Goal: Use online tool/utility: Utilize a website feature to perform a specific function

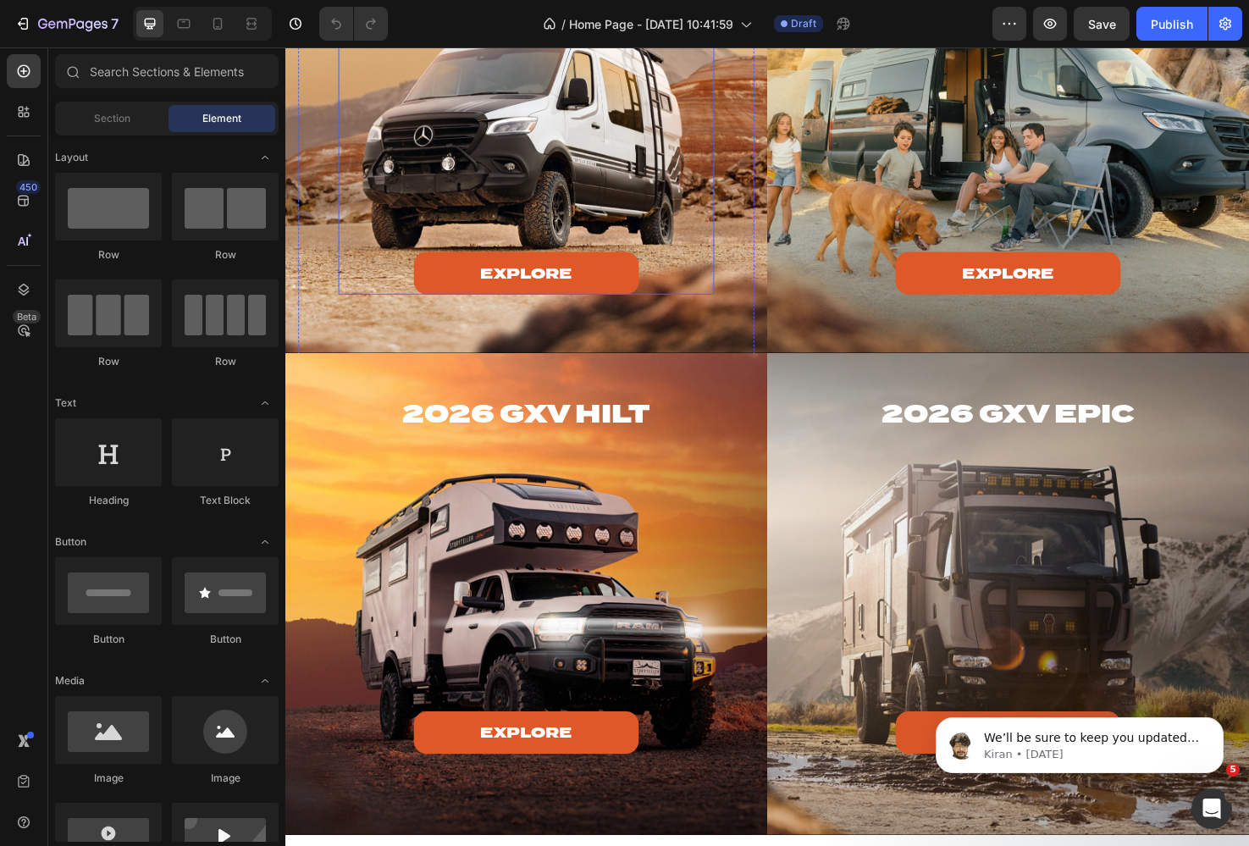
scroll to position [1729, 0]
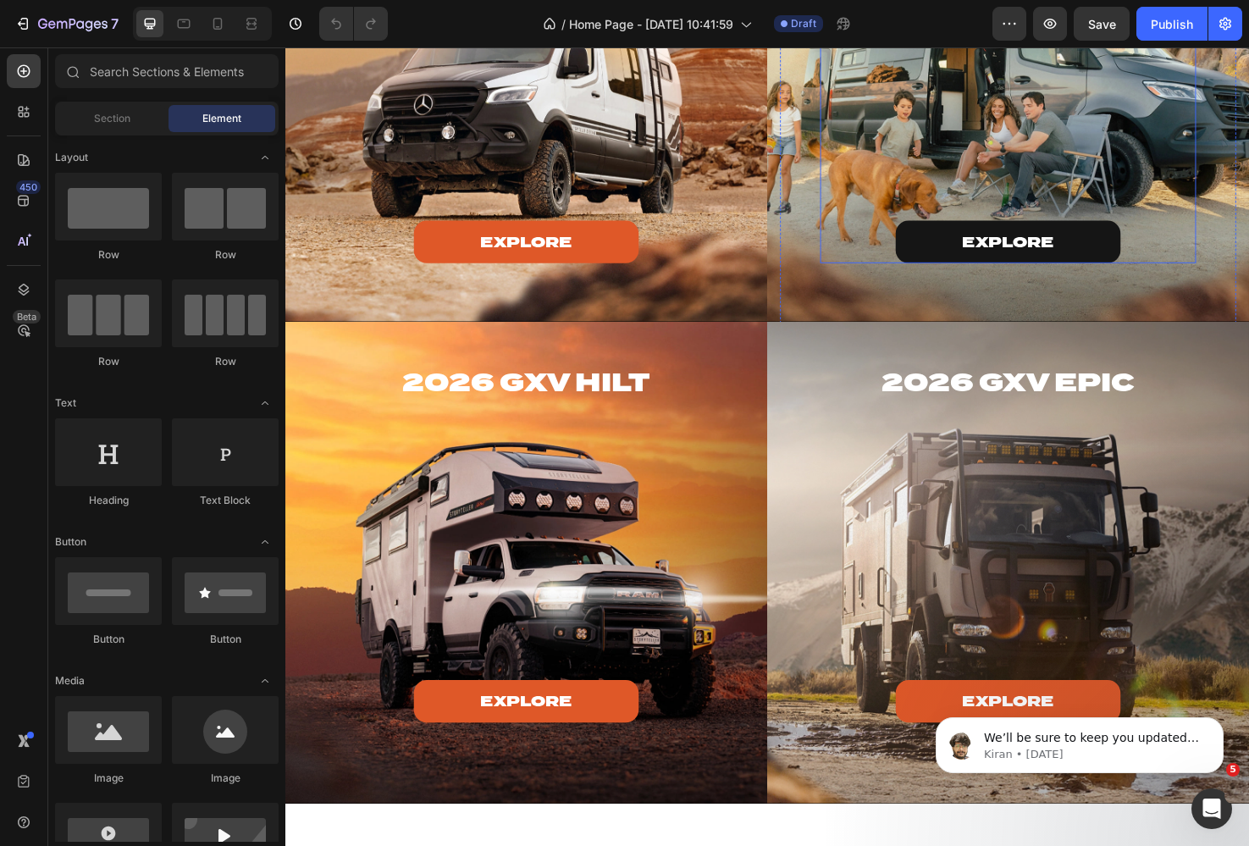
click at [944, 275] on button "explore" at bounding box center [1048, 252] width 238 height 45
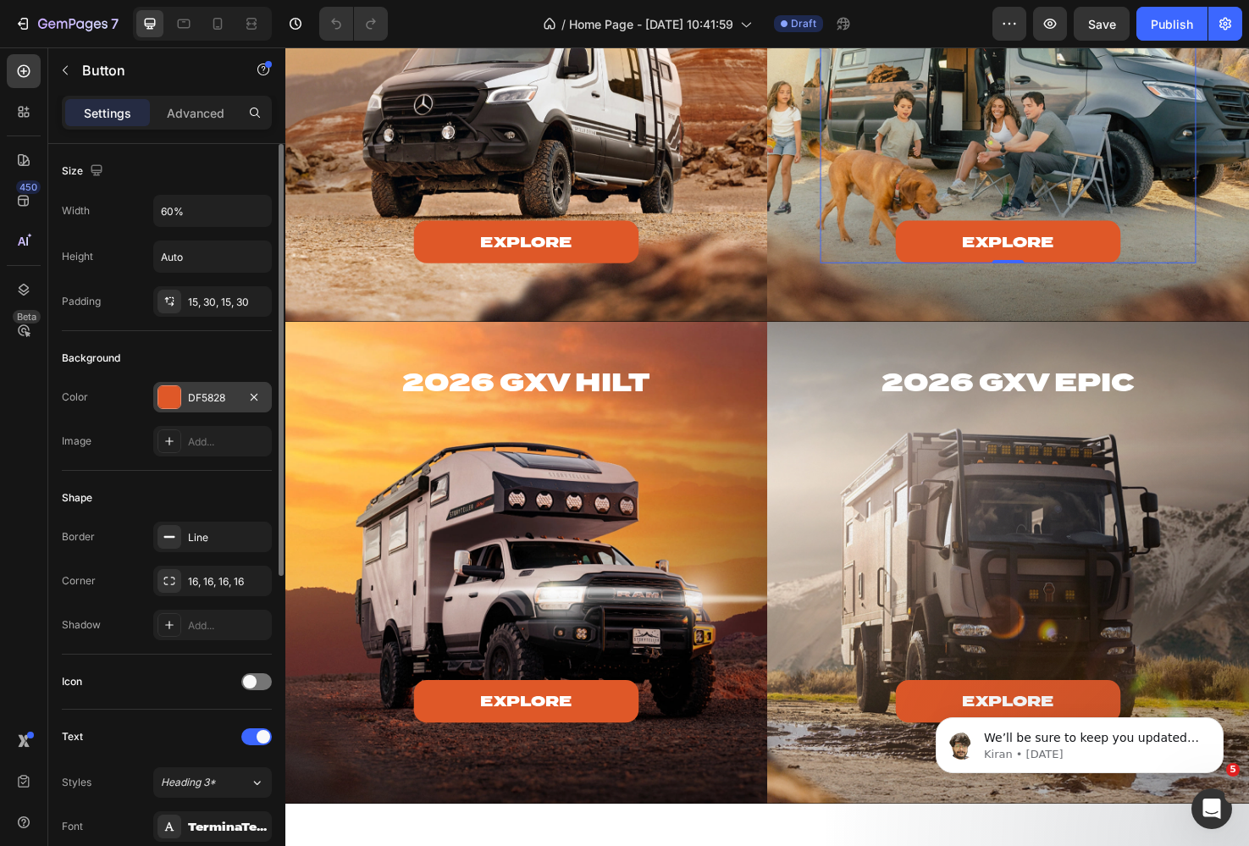
click at [168, 400] on div at bounding box center [169, 397] width 22 height 22
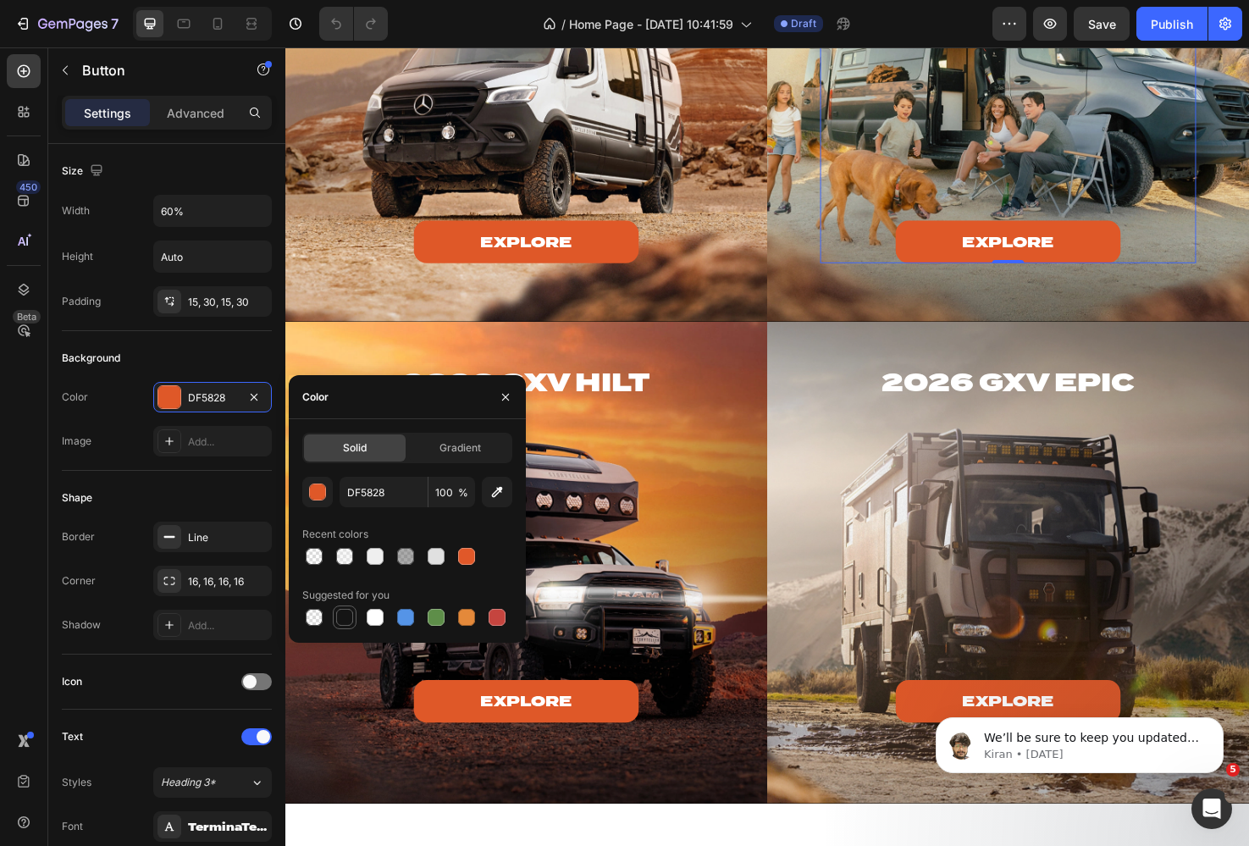
click at [341, 616] on div at bounding box center [344, 617] width 17 height 17
type input "151515"
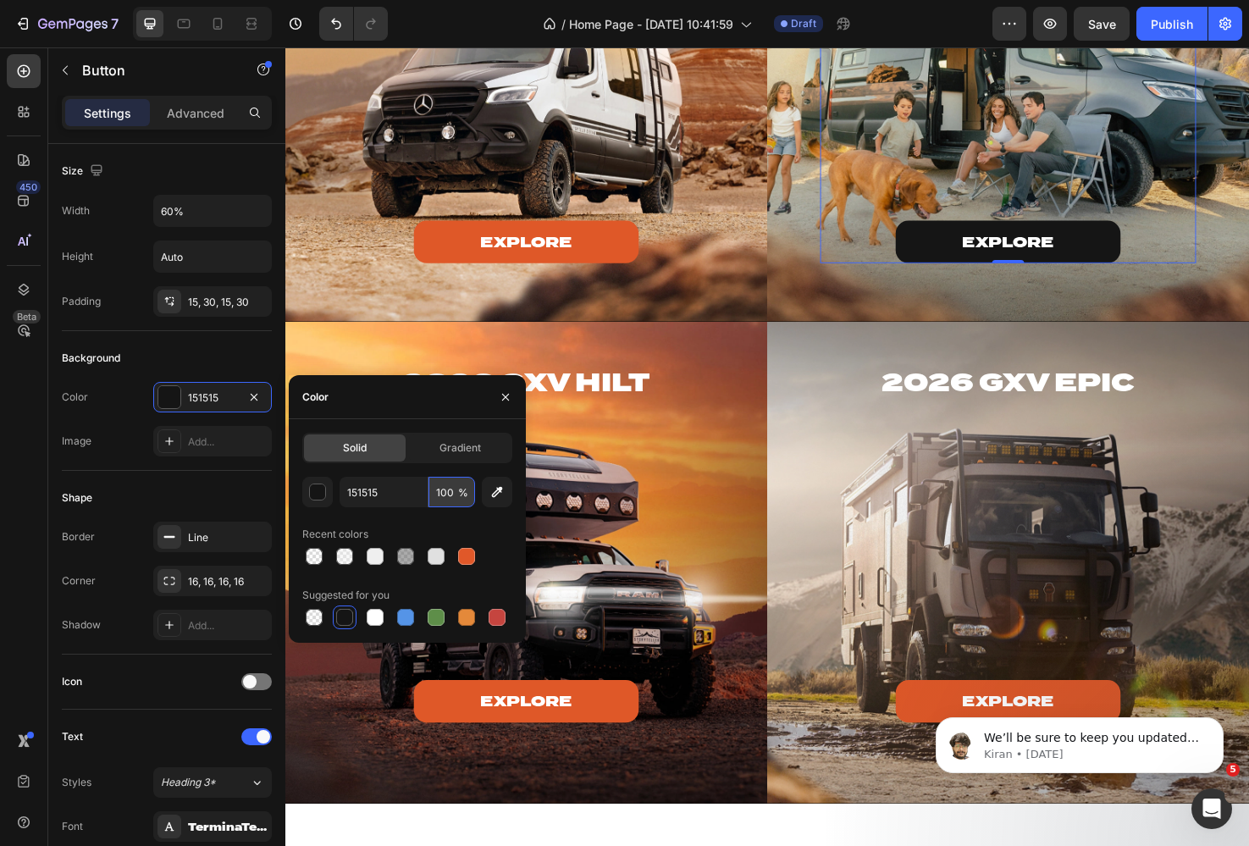
click at [456, 496] on input "100" at bounding box center [451, 492] width 47 height 30
type input "20"
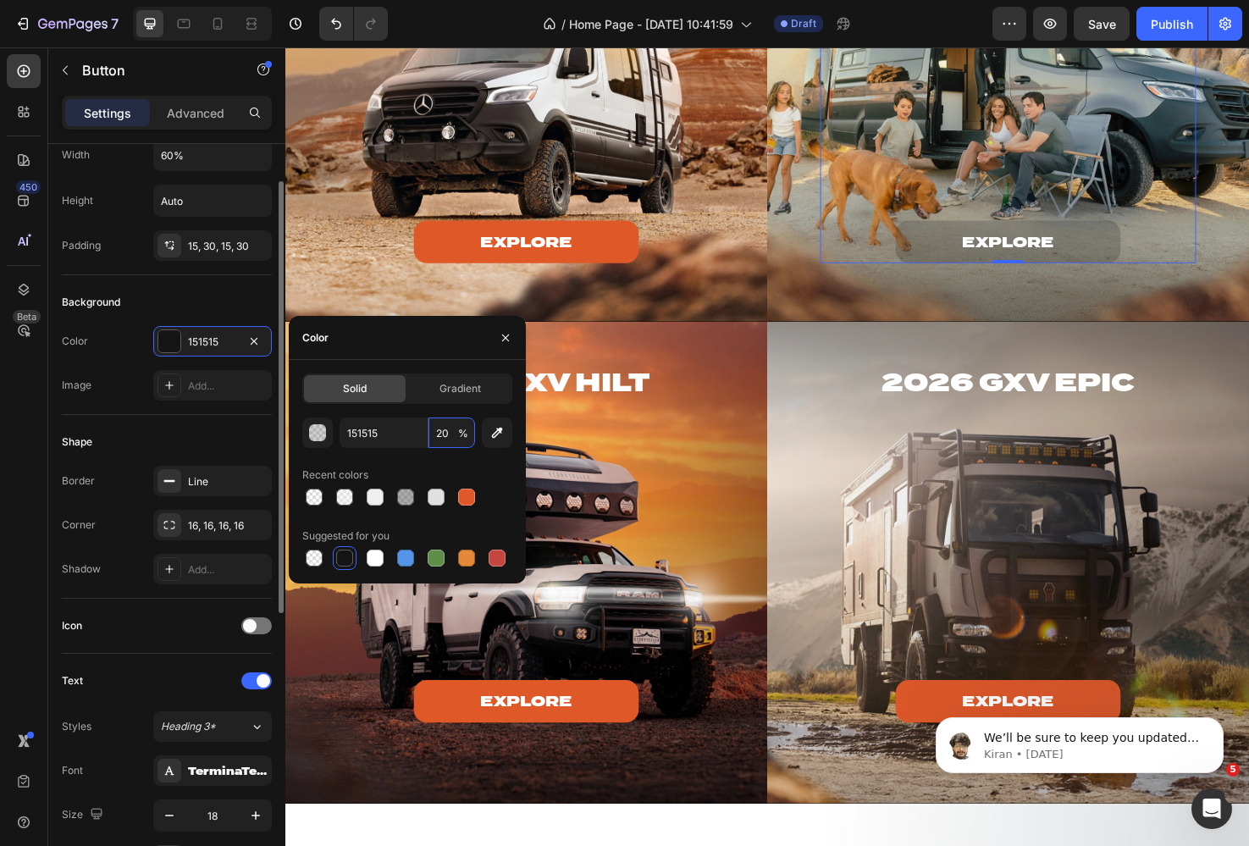
scroll to position [59, 0]
click at [202, 481] on div "Line" at bounding box center [212, 478] width 49 height 15
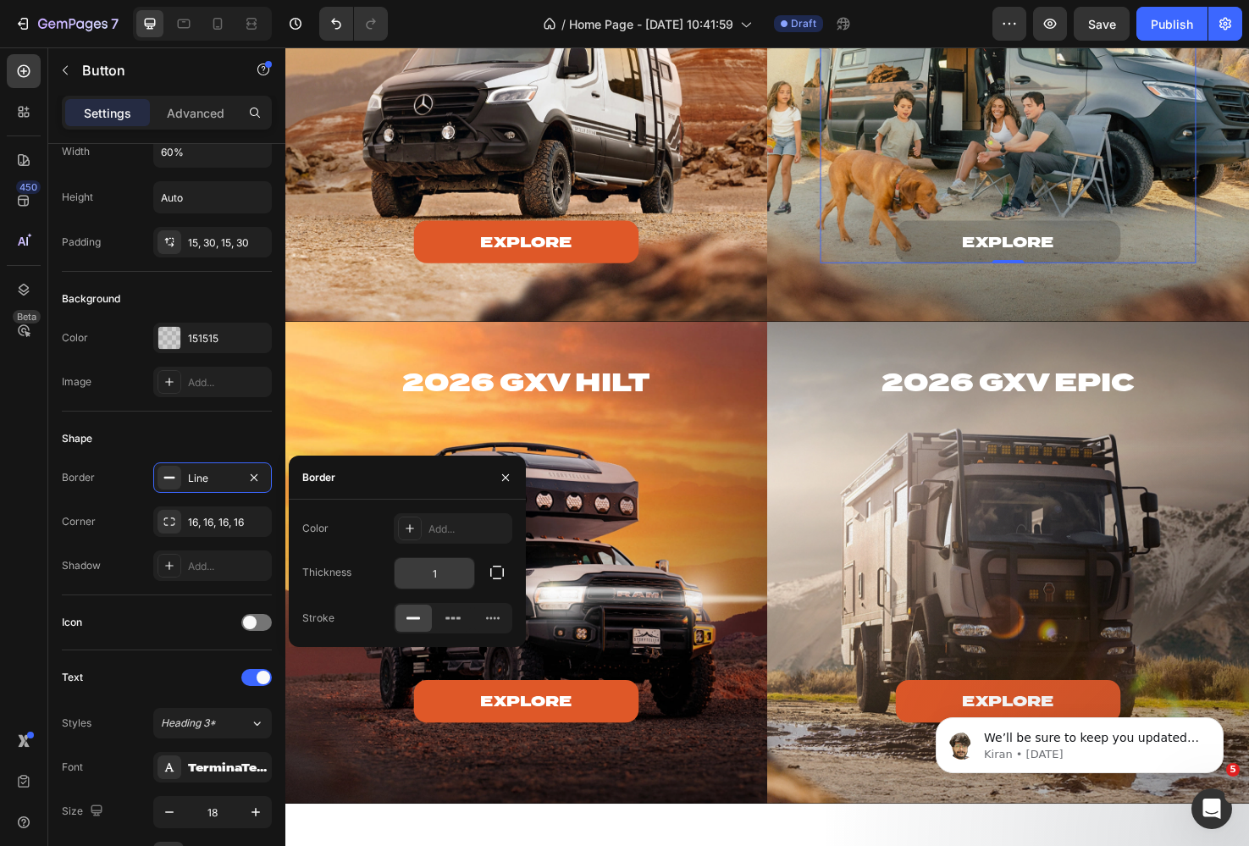
click at [439, 578] on input "1" at bounding box center [435, 573] width 80 height 30
type input "3"
click at [441, 528] on div "Add..." at bounding box center [468, 529] width 80 height 15
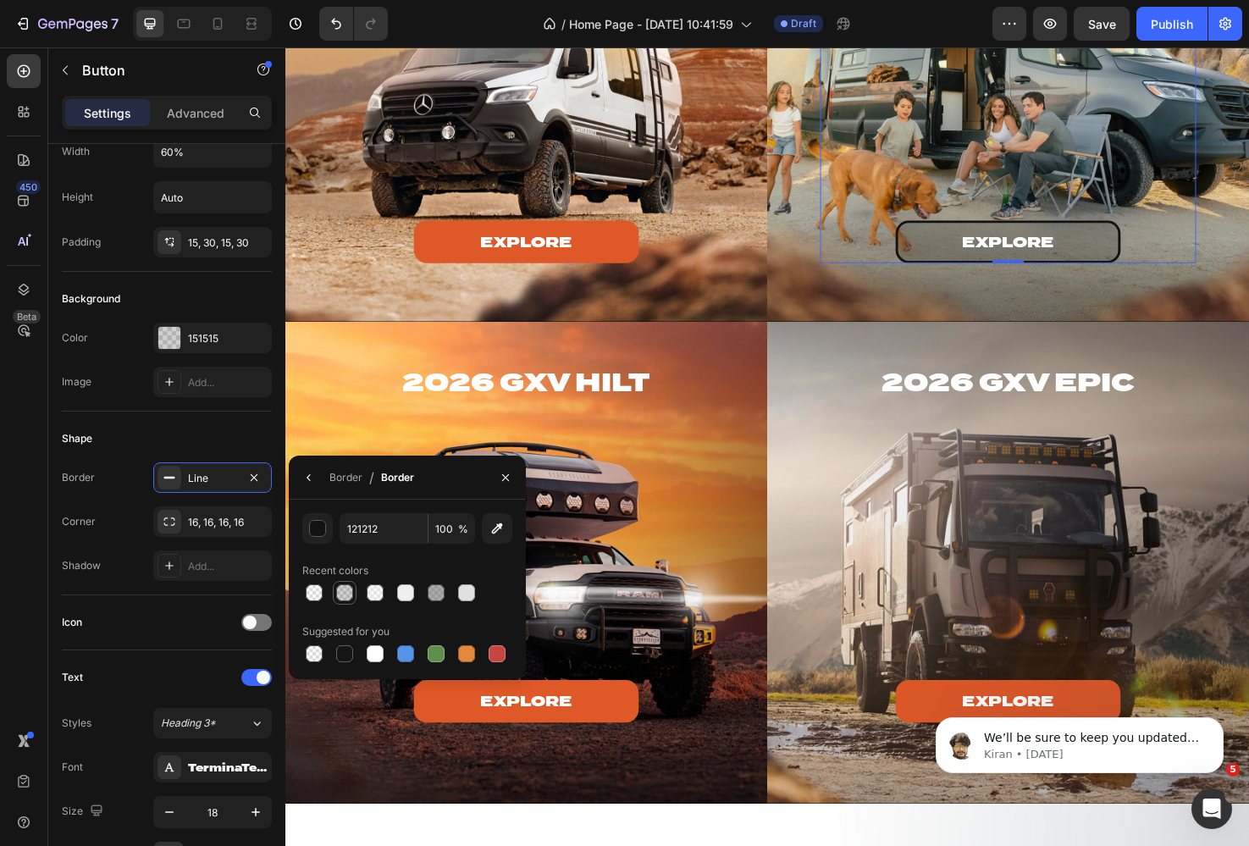
click at [348, 595] on div at bounding box center [344, 592] width 17 height 17
type input "151515"
type input "20"
click at [464, 589] on div at bounding box center [466, 592] width 17 height 17
type input "E0E0E0"
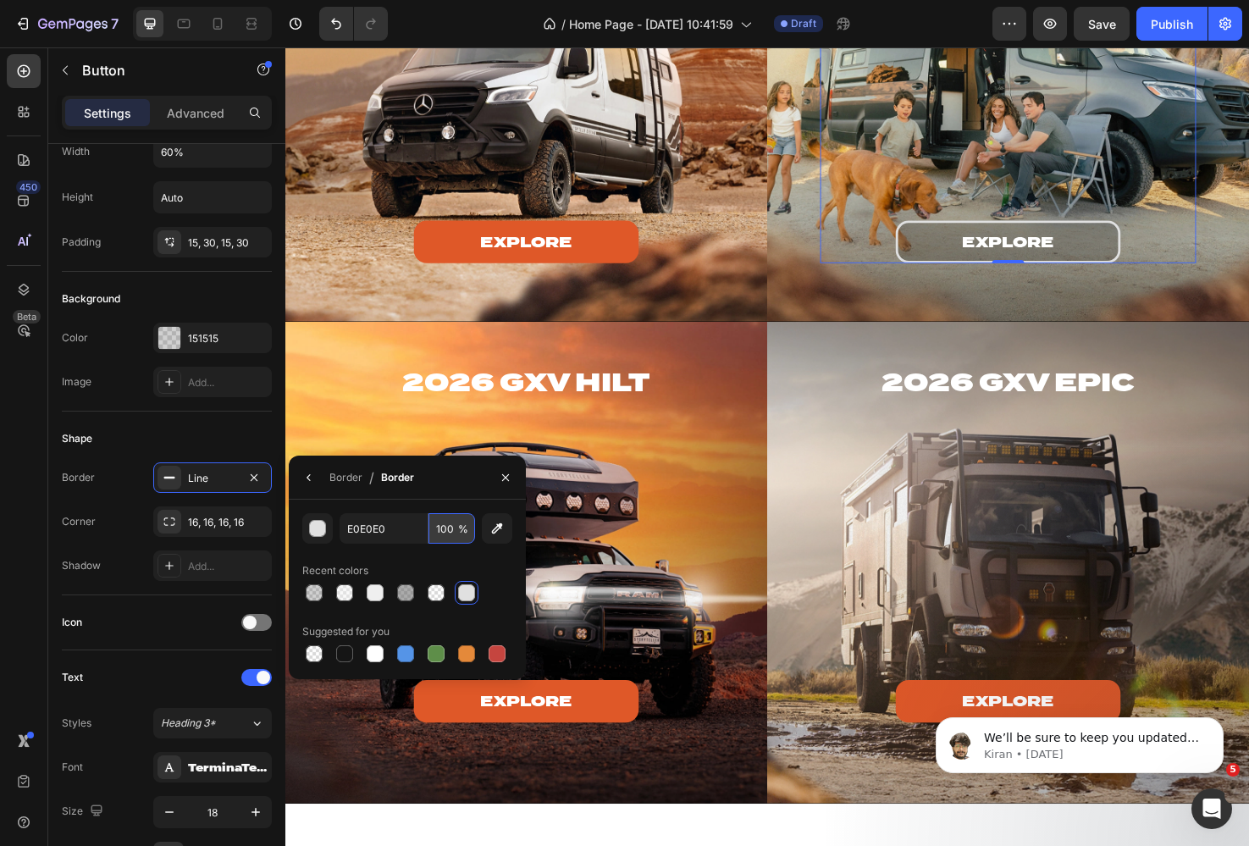
click at [0, 0] on input "100" at bounding box center [0, 0] width 0 height 0
type input "70"
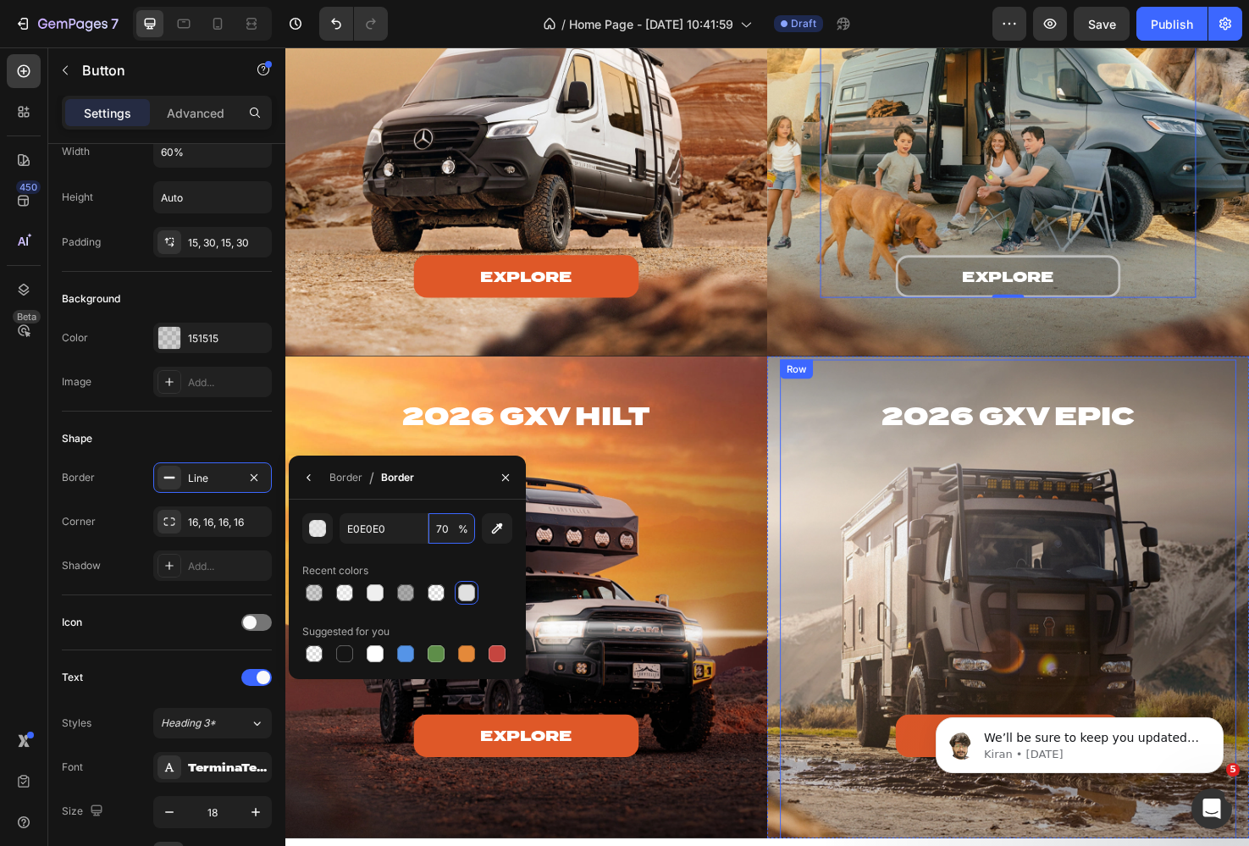
scroll to position [1688, 0]
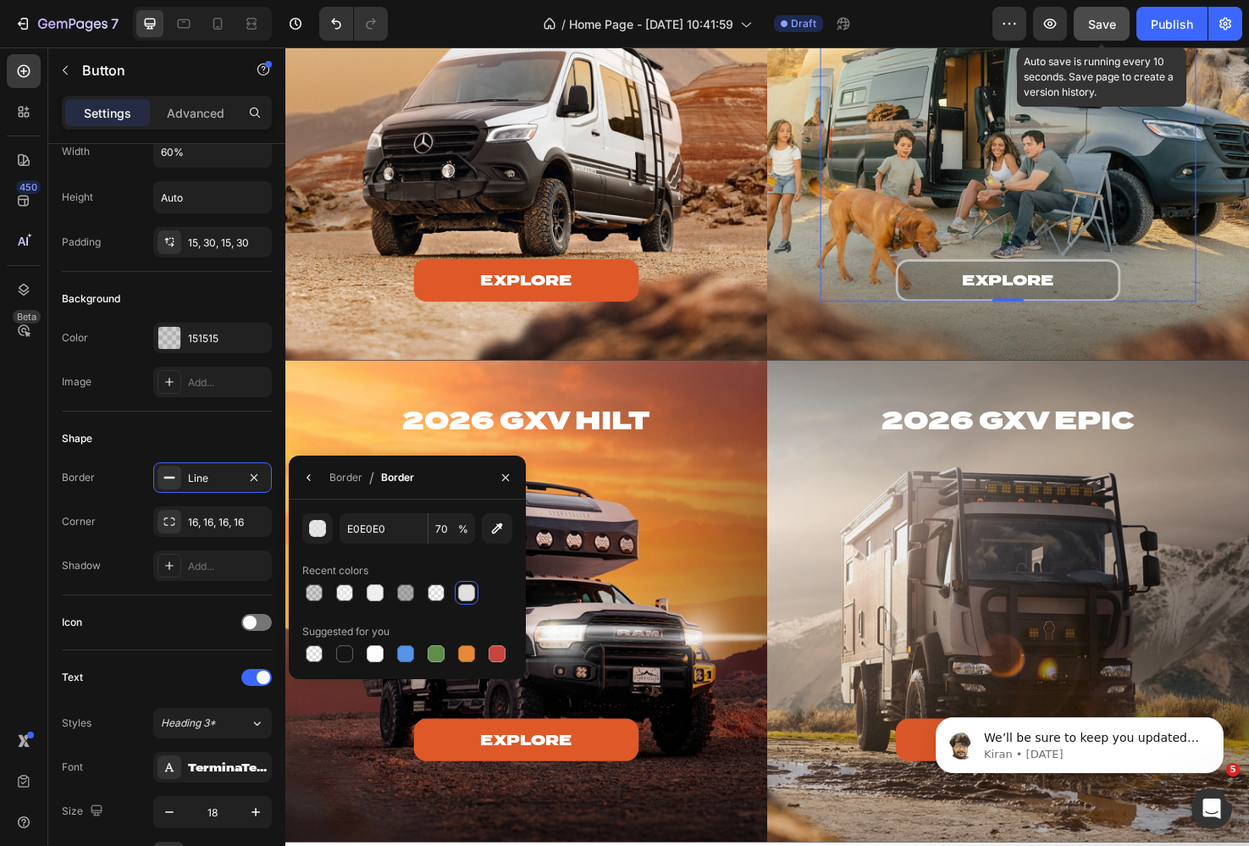
click at [1085, 27] on button "Save" at bounding box center [1102, 24] width 56 height 34
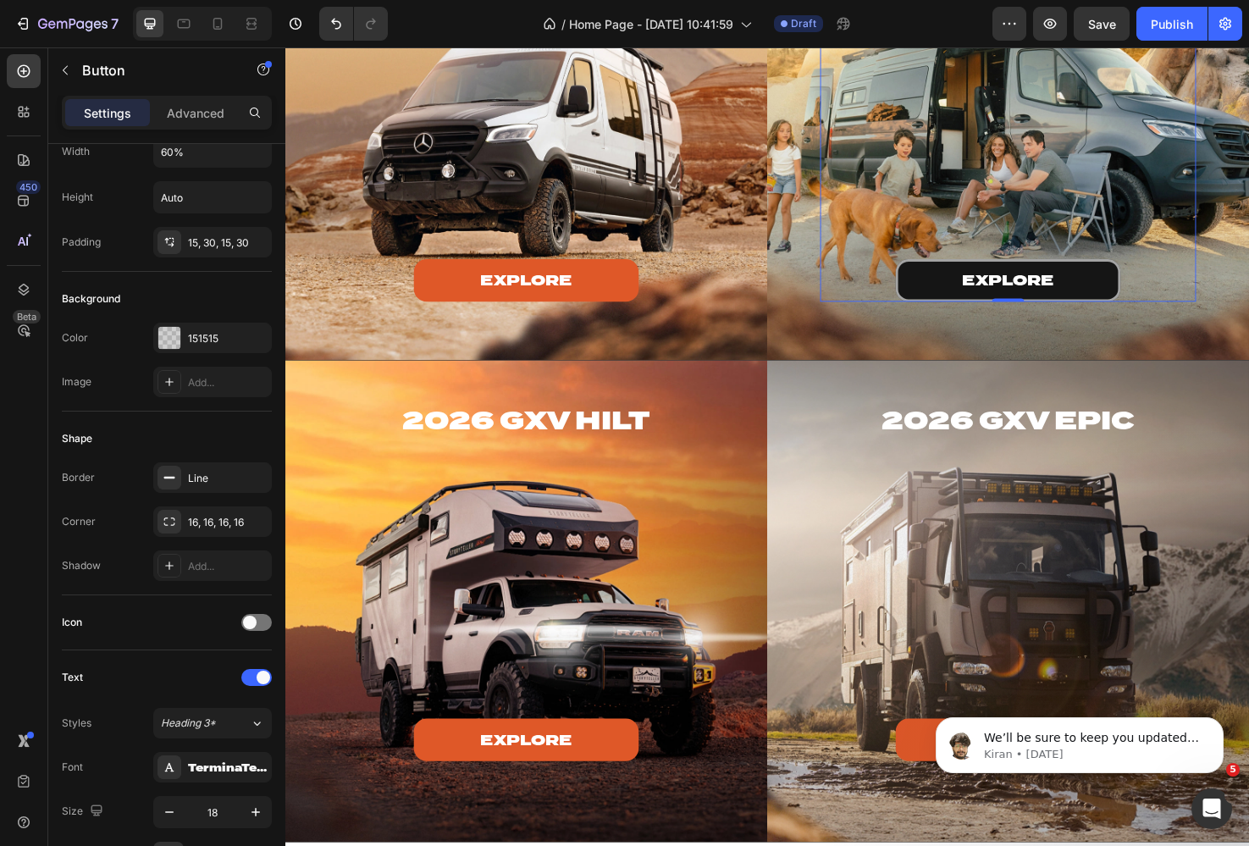
click at [962, 316] on button "explore" at bounding box center [1048, 293] width 238 height 45
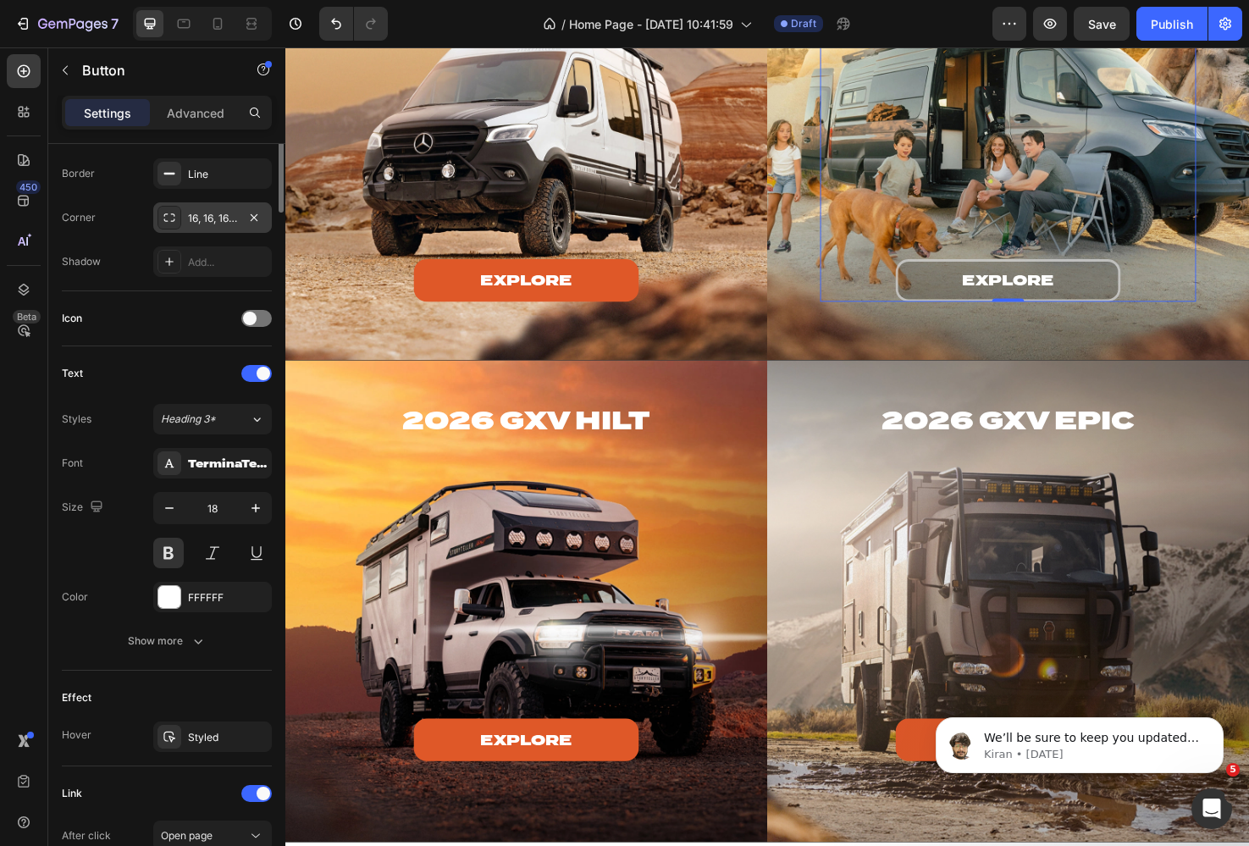
scroll to position [0, 0]
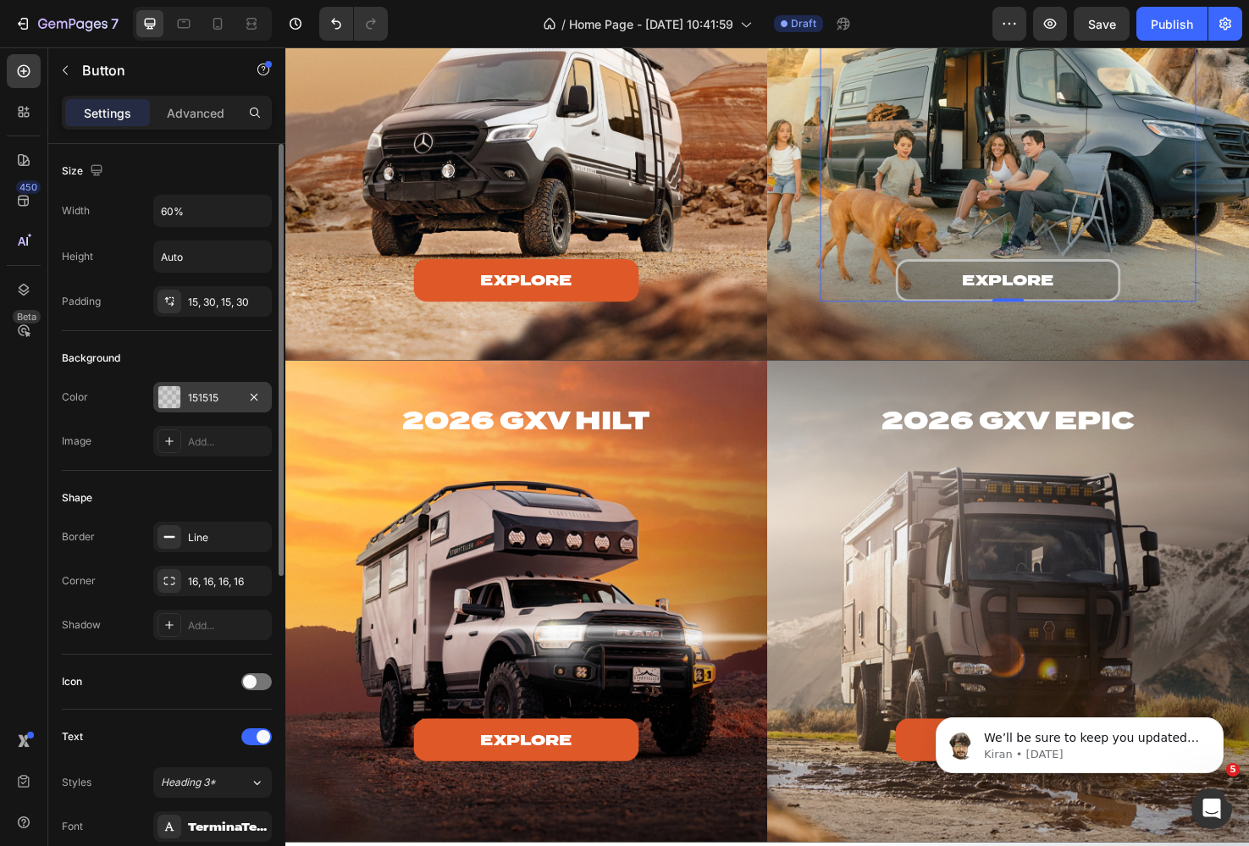
click at [214, 400] on div "151515" at bounding box center [212, 397] width 49 height 15
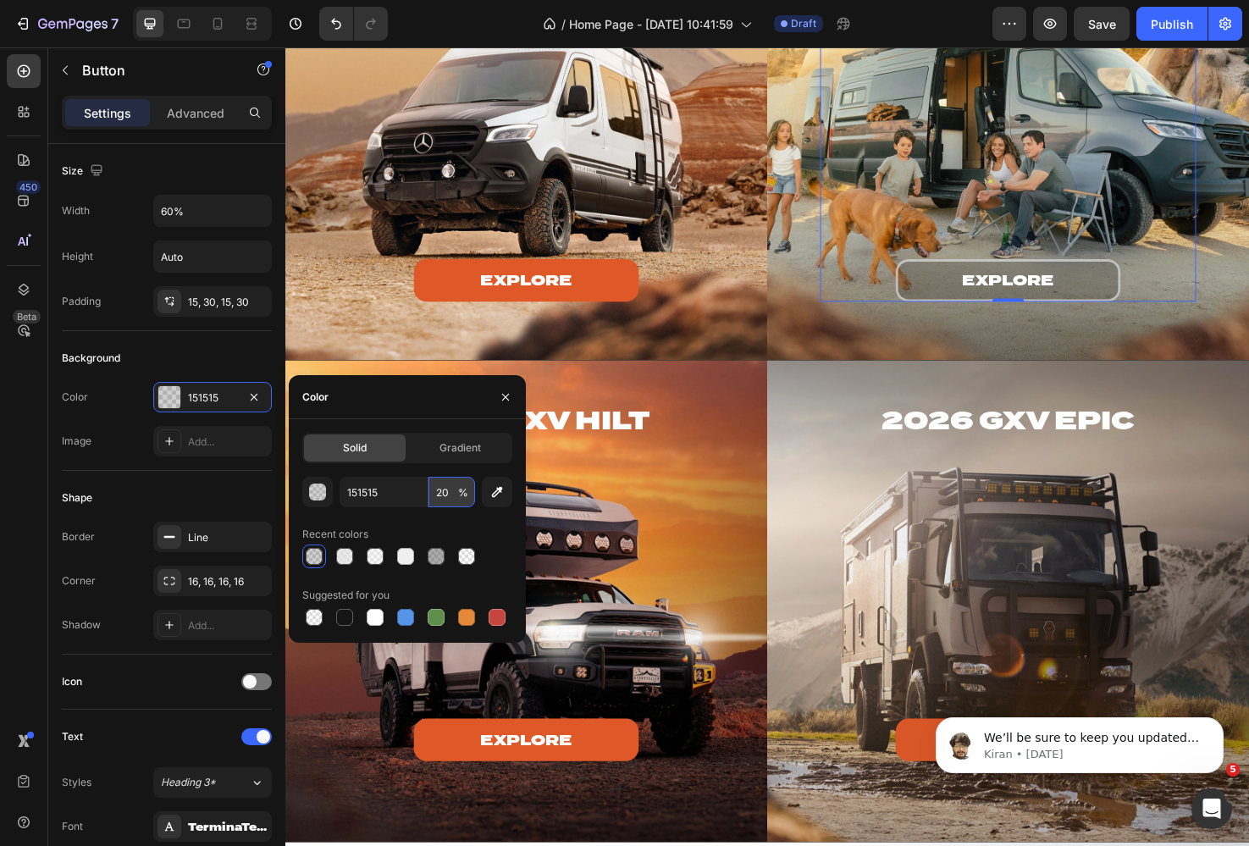
click at [446, 489] on input "20" at bounding box center [451, 492] width 47 height 30
type input "5"
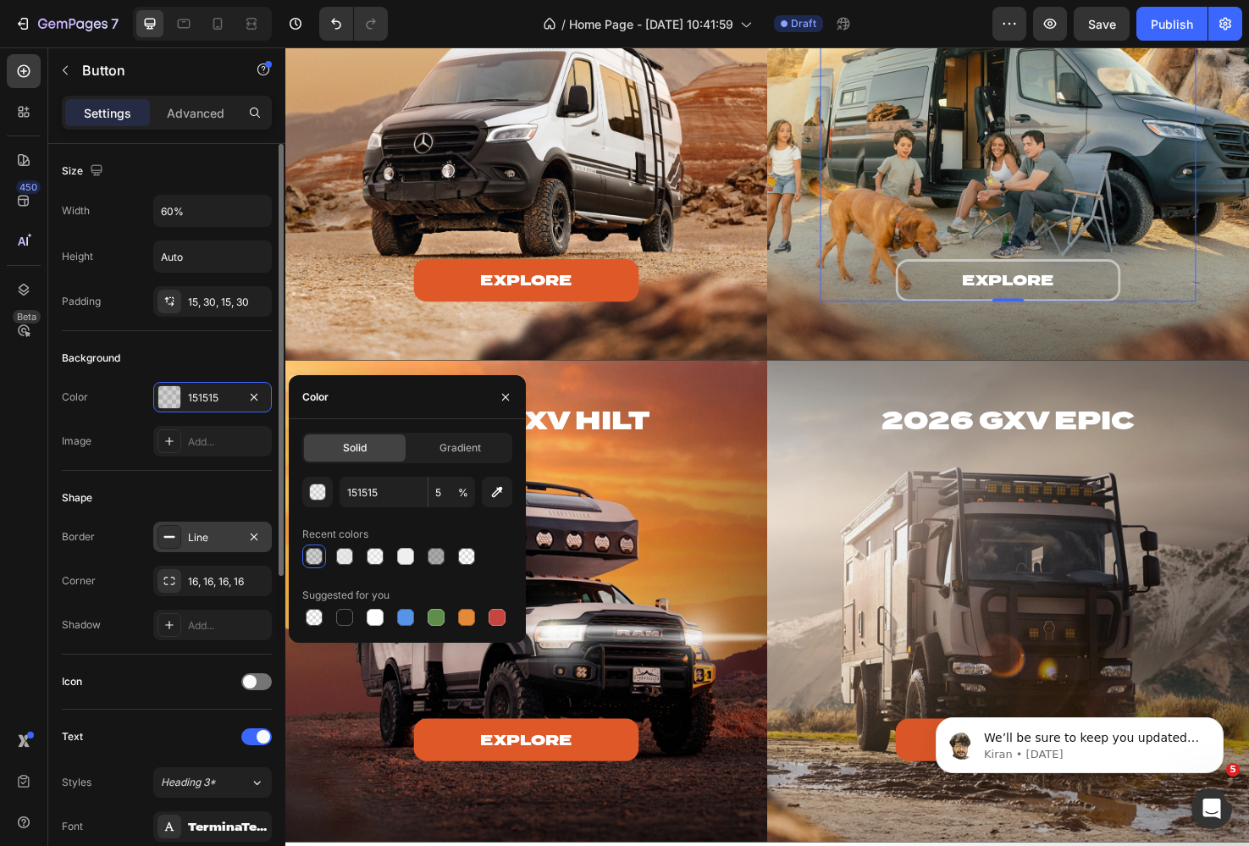
click at [218, 524] on div "Line" at bounding box center [212, 537] width 119 height 30
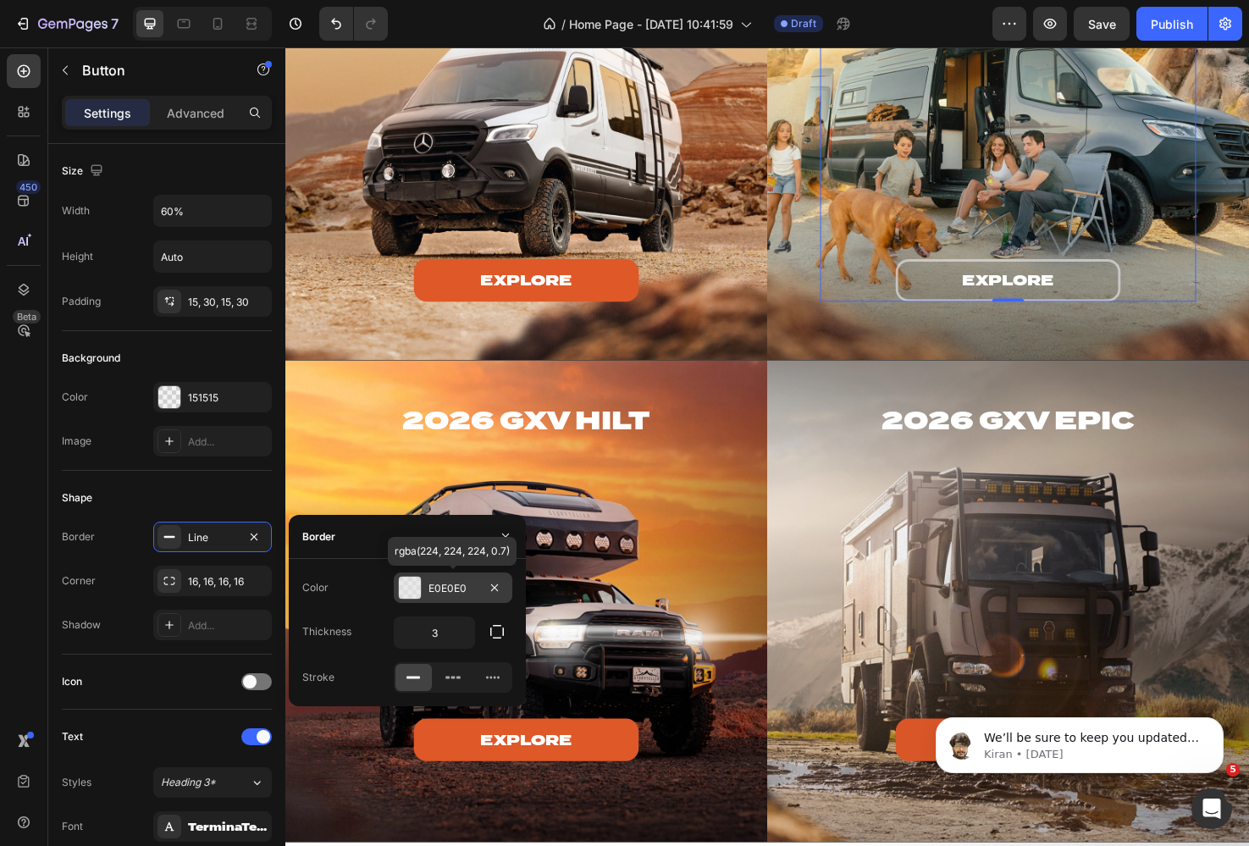
click at [445, 584] on div "E0E0E0" at bounding box center [452, 588] width 49 height 15
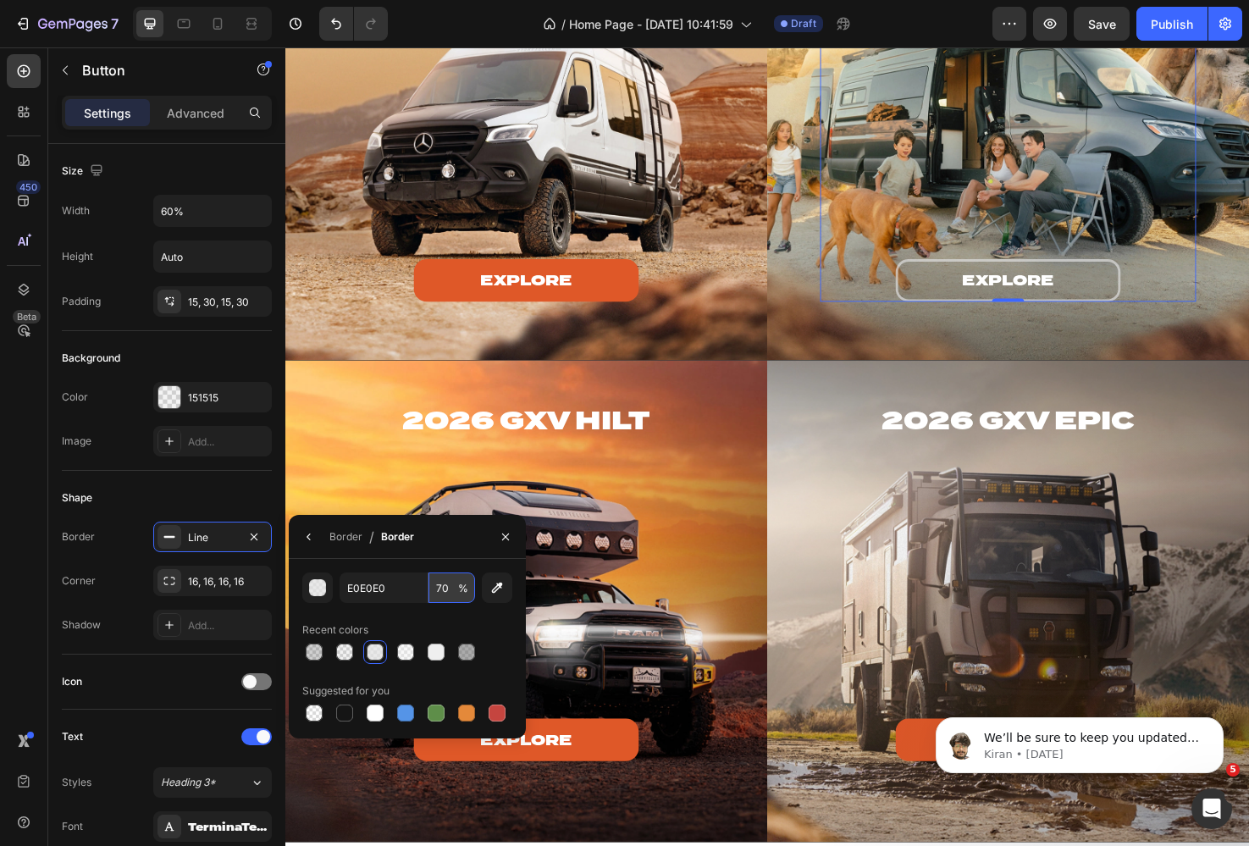
click at [0, 0] on input "70" at bounding box center [0, 0] width 0 height 0
type input "40"
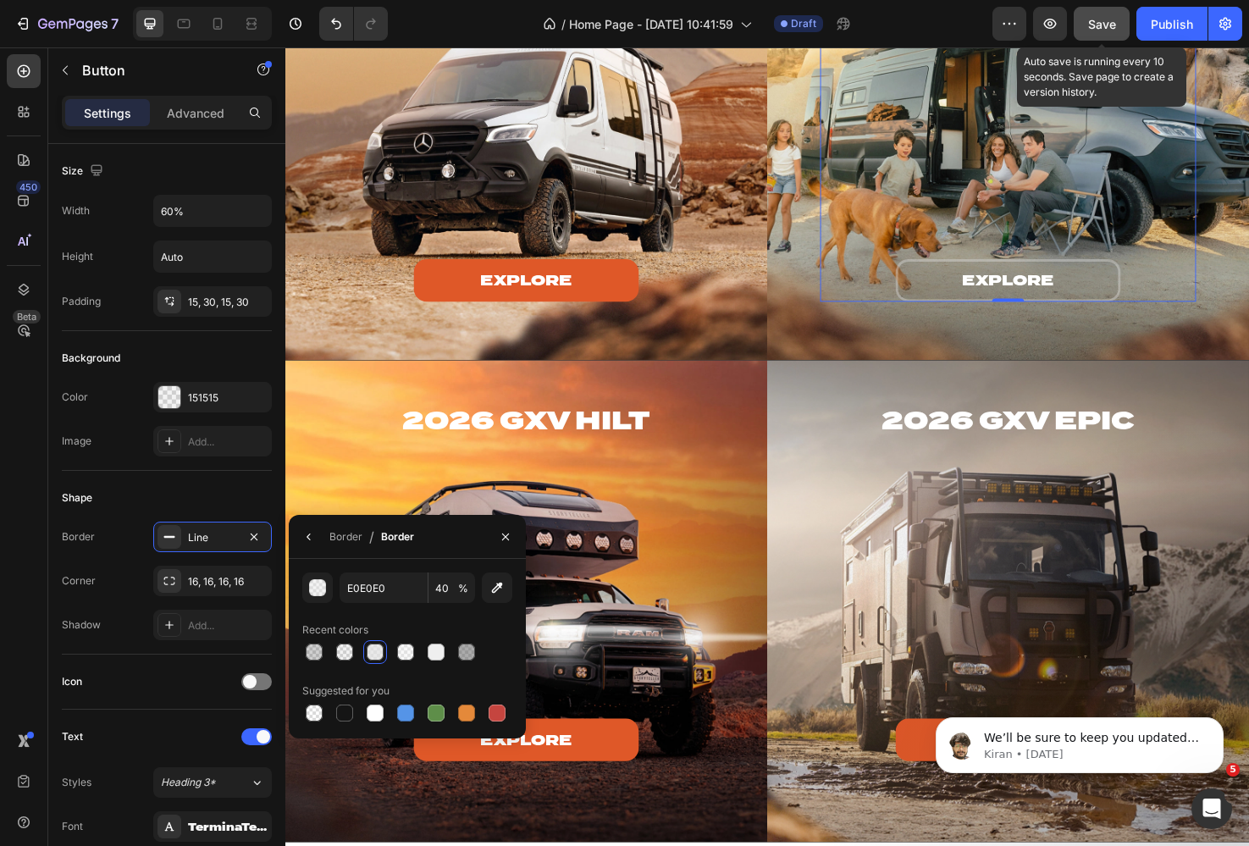
click at [1096, 25] on span "Save" at bounding box center [1102, 24] width 28 height 14
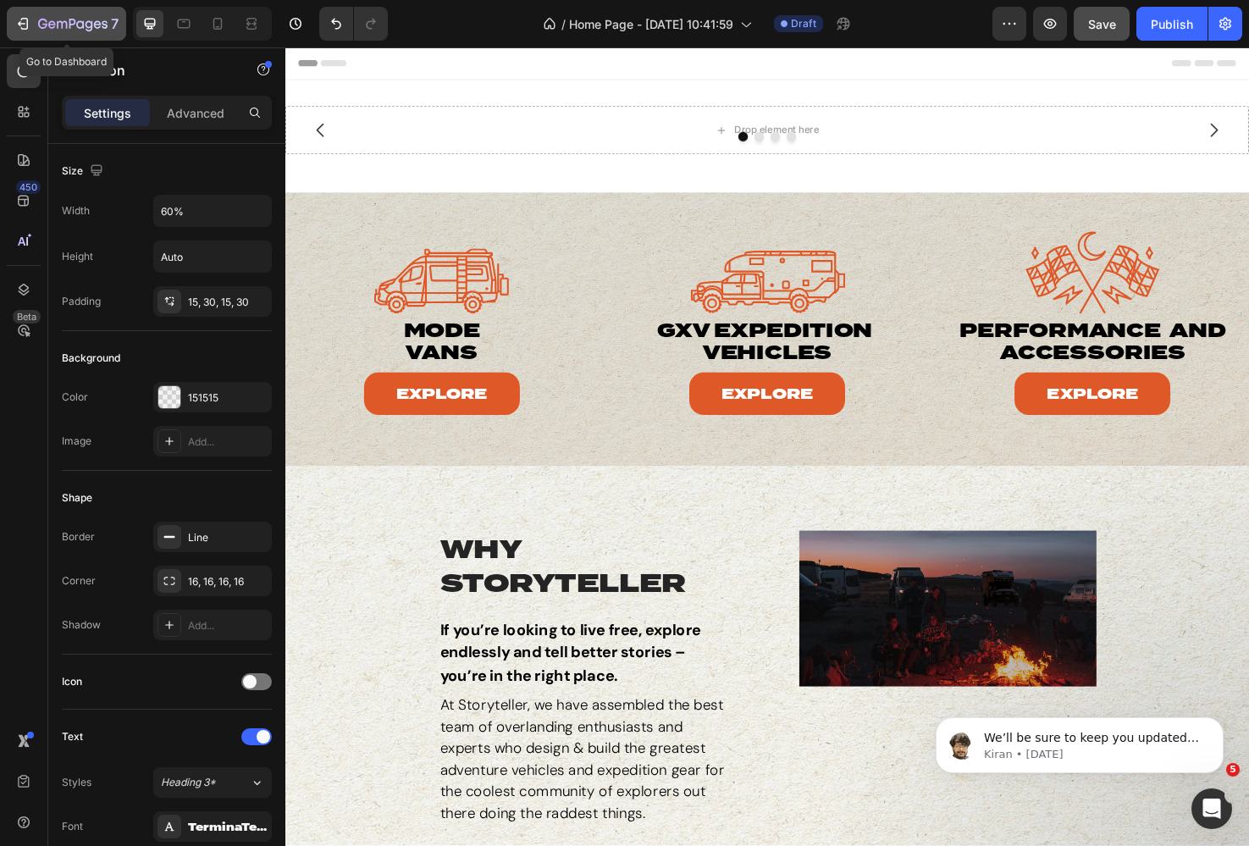
click at [63, 14] on div "7" at bounding box center [78, 24] width 80 height 20
